Goal: Task Accomplishment & Management: Manage account settings

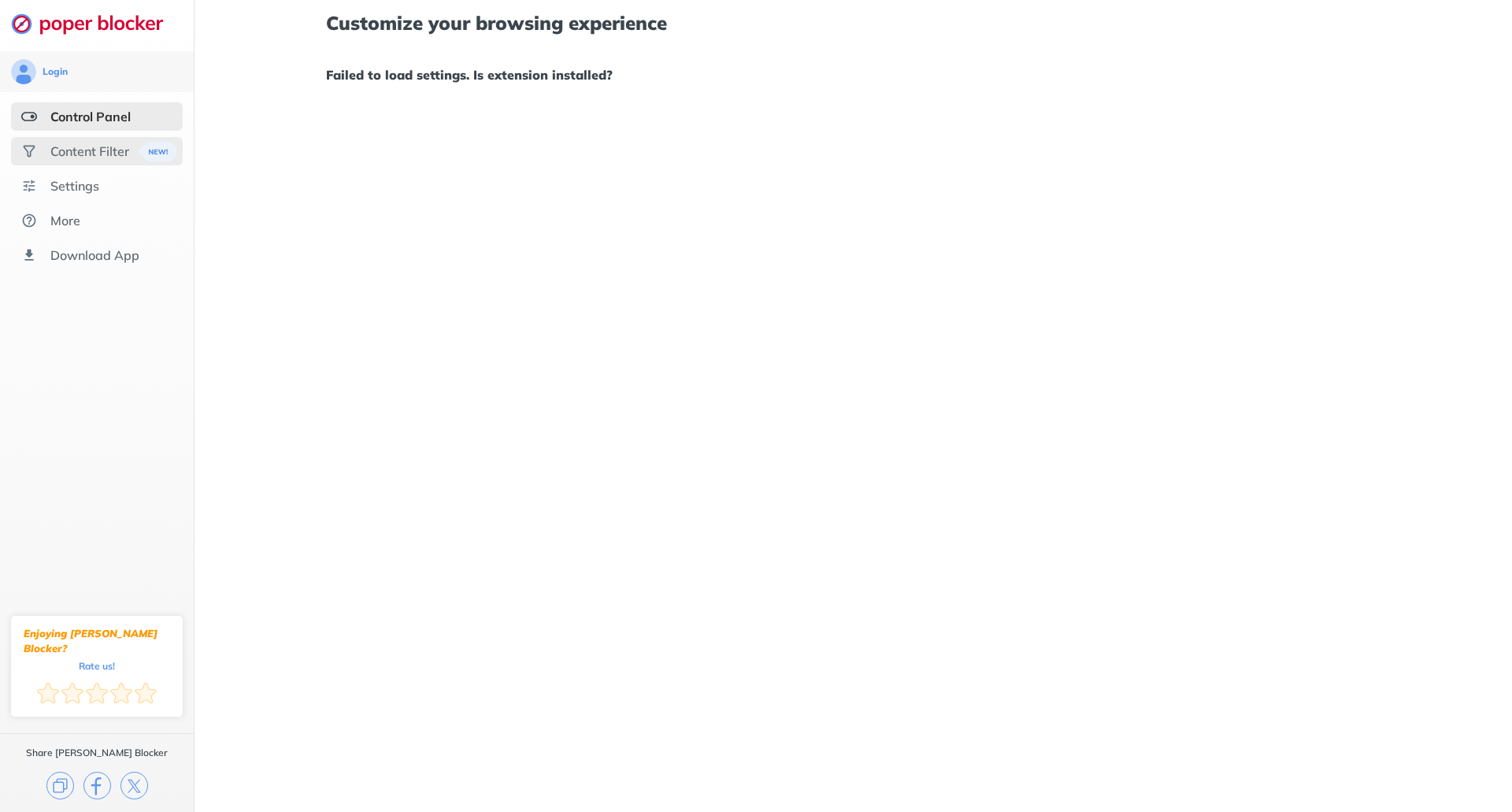
click at [97, 149] on div "Content Filter" at bounding box center [90, 151] width 79 height 16
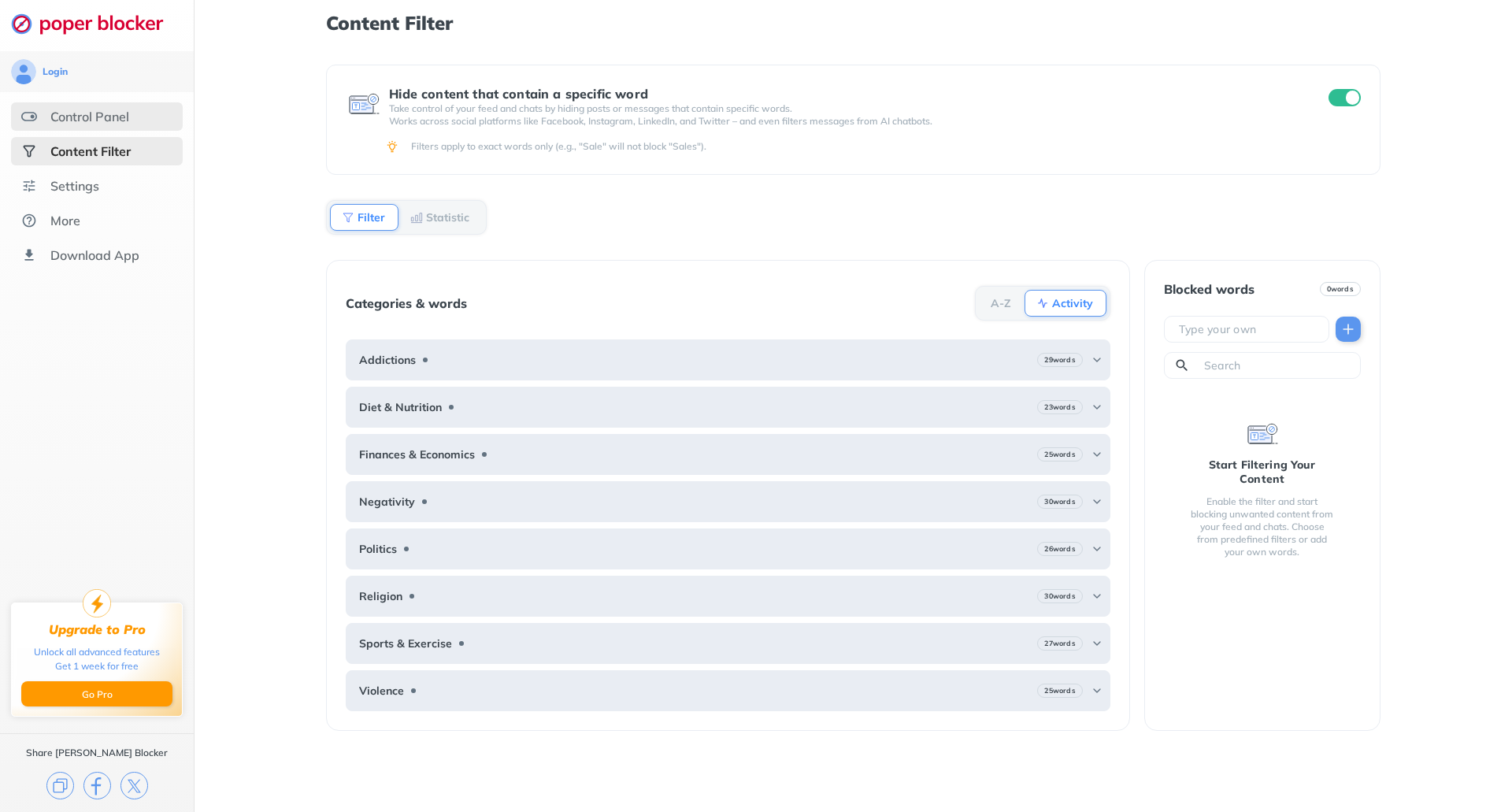
click at [124, 121] on div "Control Panel" at bounding box center [90, 117] width 79 height 16
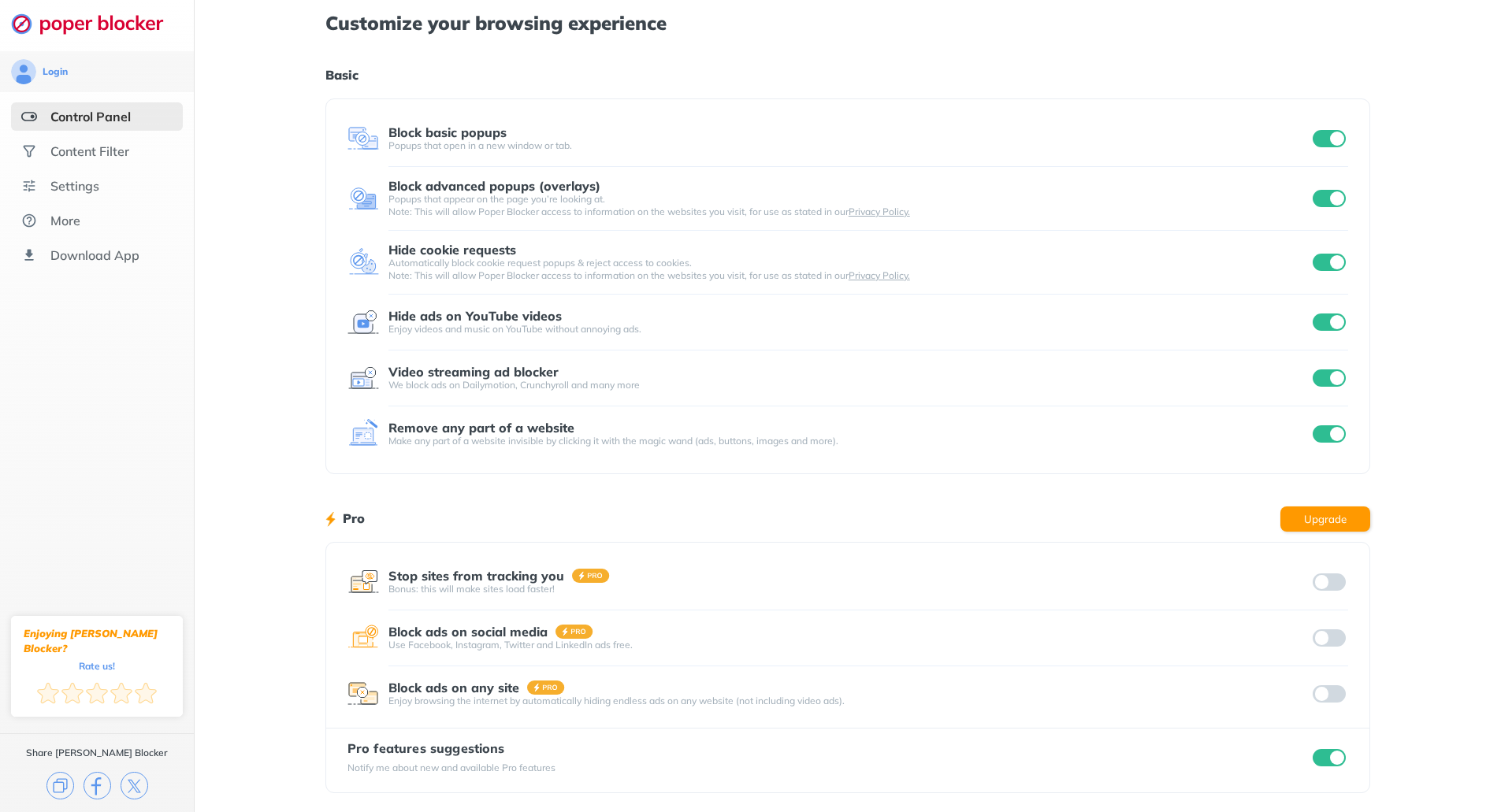
scroll to position [2, 0]
click at [1335, 695] on div at bounding box center [1329, 691] width 38 height 22
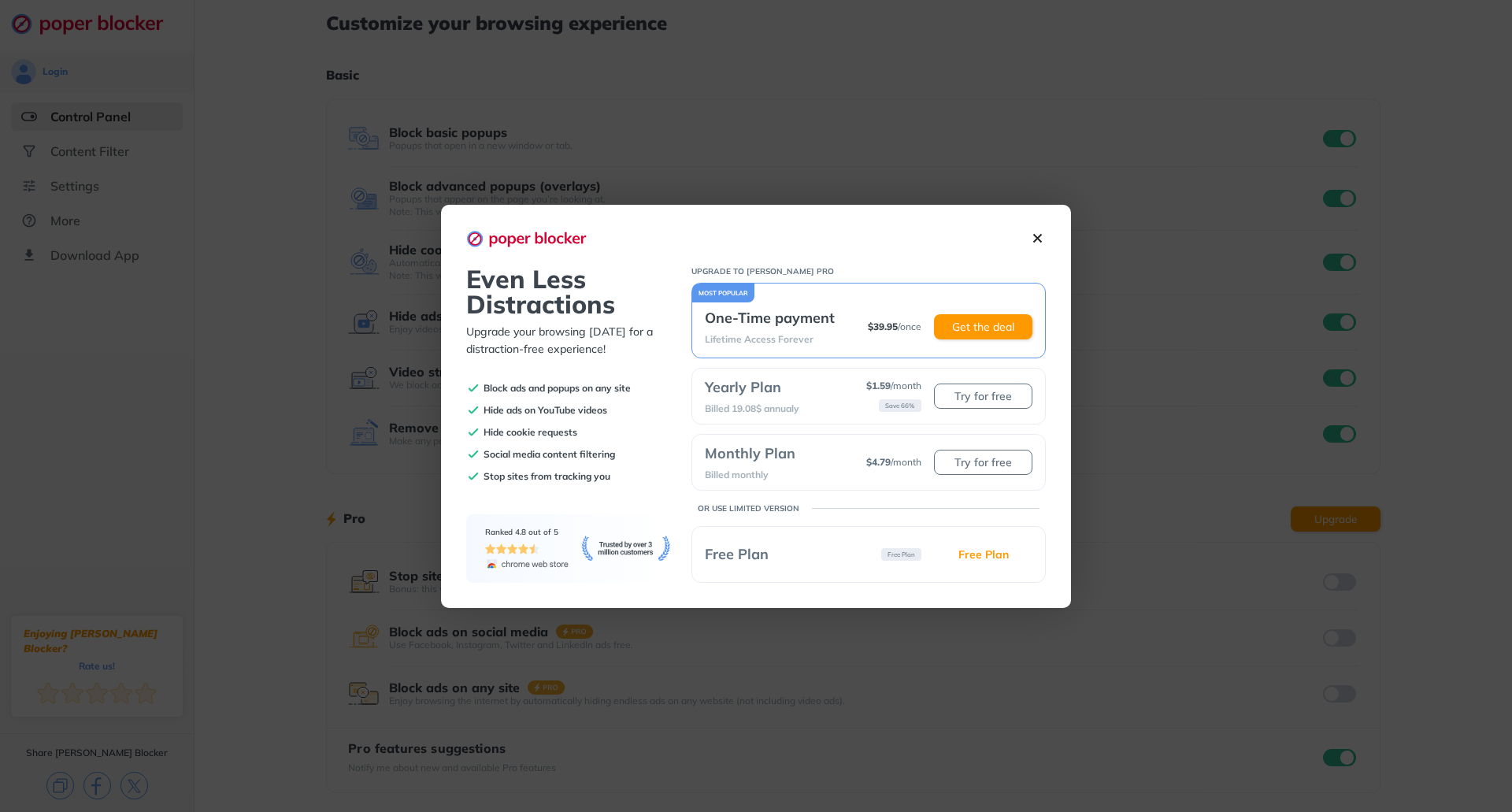
click at [1045, 238] on img at bounding box center [1037, 238] width 17 height 17
